Goal: Task Accomplishment & Management: Manage account settings

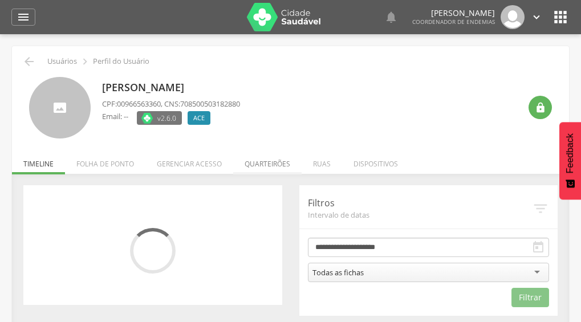
click at [260, 164] on li "Quarteirões" at bounding box center [267, 161] width 68 height 27
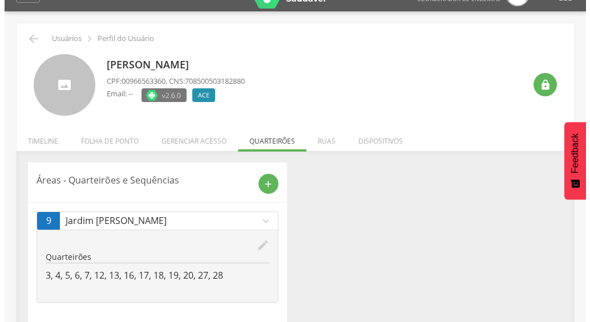
scroll to position [35, 0]
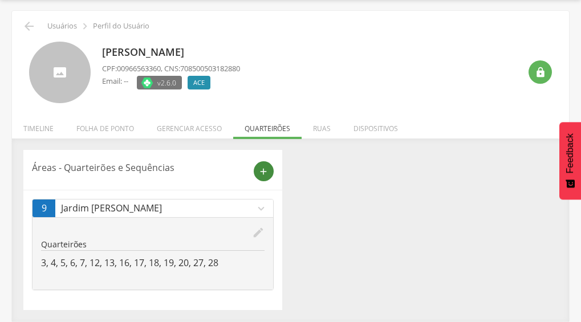
click at [265, 170] on icon "add" at bounding box center [263, 171] width 10 height 10
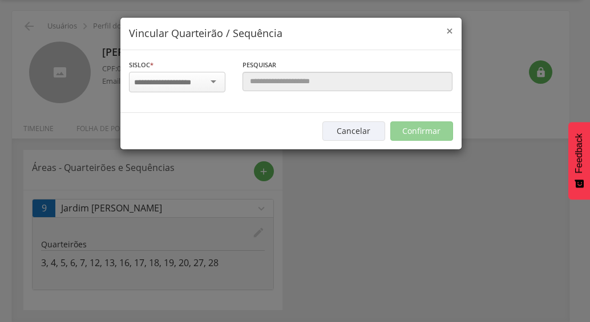
click at [450, 31] on span "×" at bounding box center [449, 31] width 7 height 16
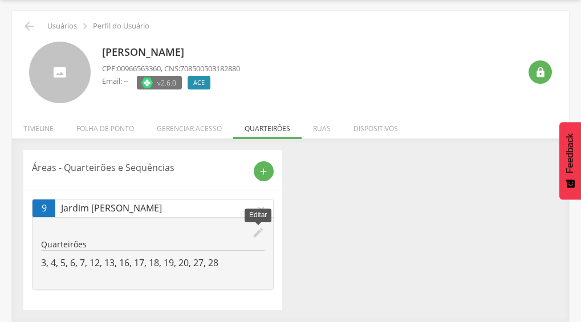
click at [261, 231] on icon "edit" at bounding box center [258, 232] width 13 height 13
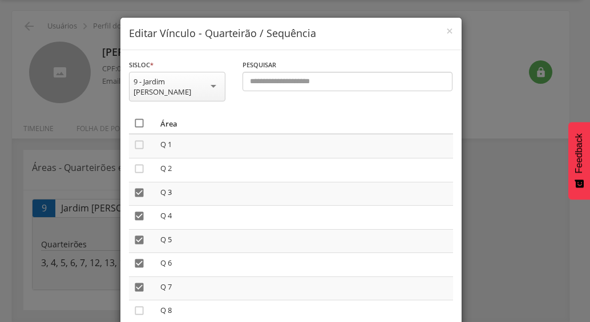
click at [135, 117] on icon "" at bounding box center [138, 122] width 11 height 11
click at [138, 117] on icon "" at bounding box center [138, 122] width 11 height 11
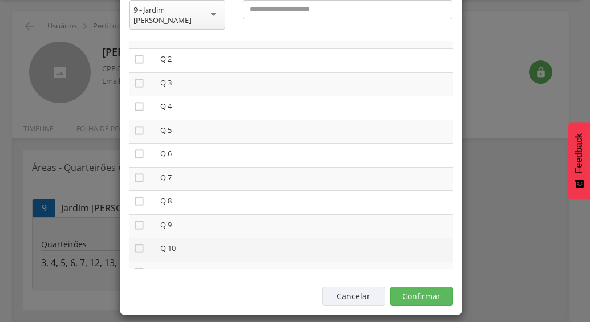
scroll to position [57, 0]
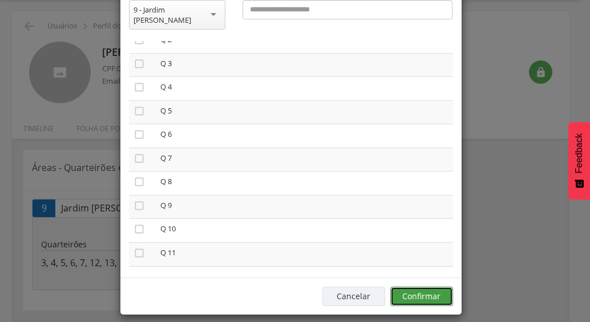
click at [414, 287] on button "Confirmar" at bounding box center [421, 296] width 63 height 19
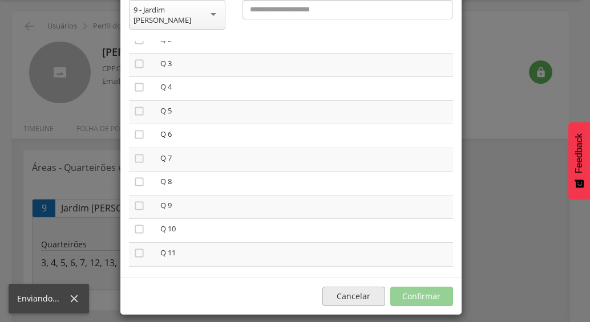
scroll to position [34, 0]
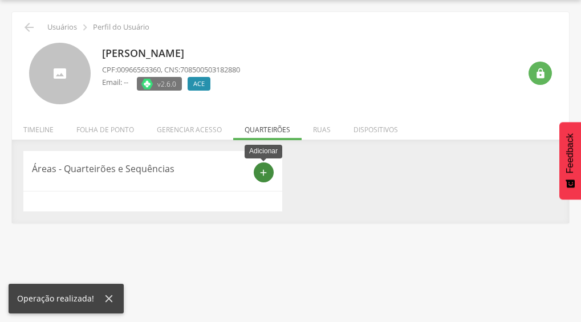
click at [261, 172] on icon "add" at bounding box center [263, 173] width 10 height 10
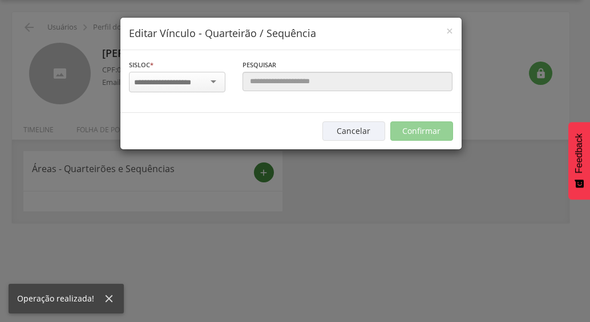
scroll to position [0, 0]
click at [189, 86] on input "select-one" at bounding box center [170, 83] width 72 height 10
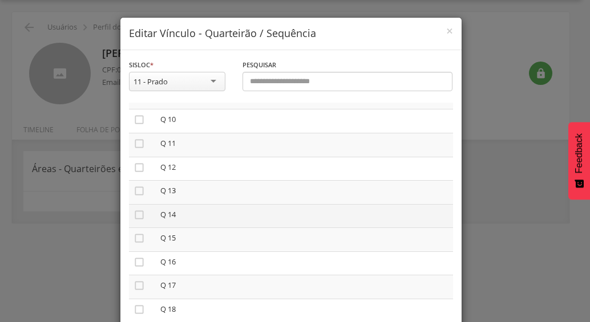
scroll to position [231, 0]
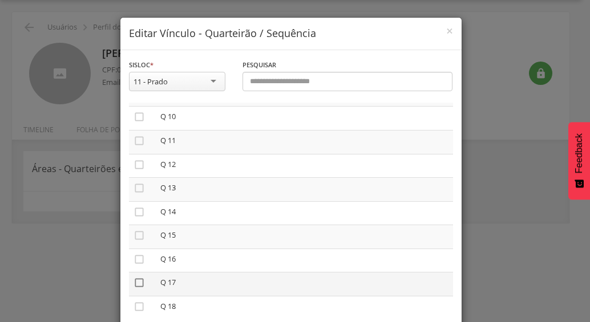
click at [133, 286] on icon "" at bounding box center [138, 282] width 11 height 11
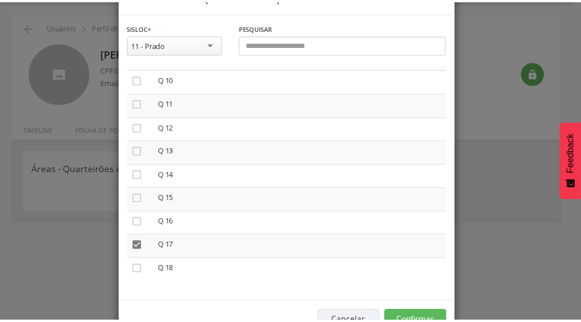
scroll to position [72, 0]
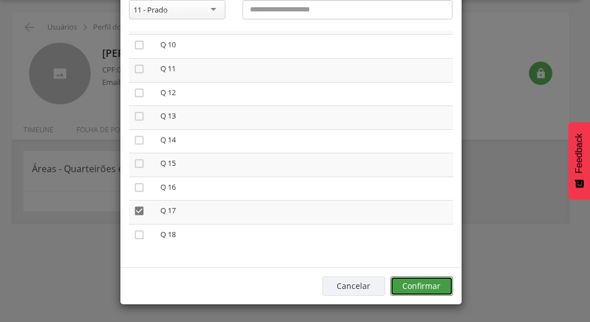
click at [398, 282] on button "Confirmar" at bounding box center [421, 286] width 63 height 19
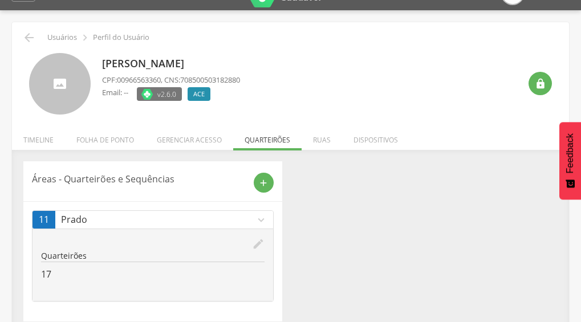
scroll to position [35, 0]
